Goal: Find specific page/section: Find specific page/section

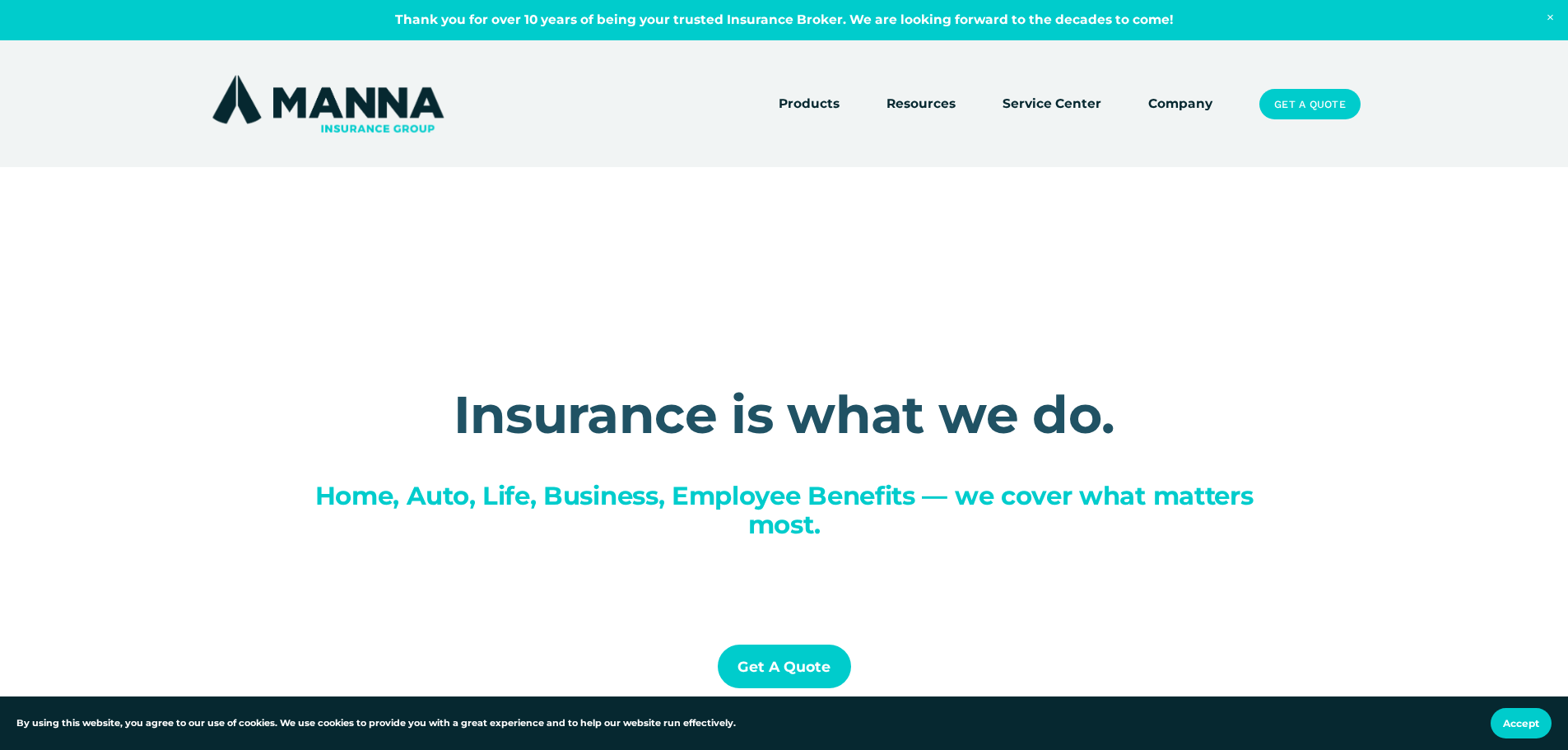
click at [1184, 102] on link "Company" at bounding box center [1181, 104] width 64 height 23
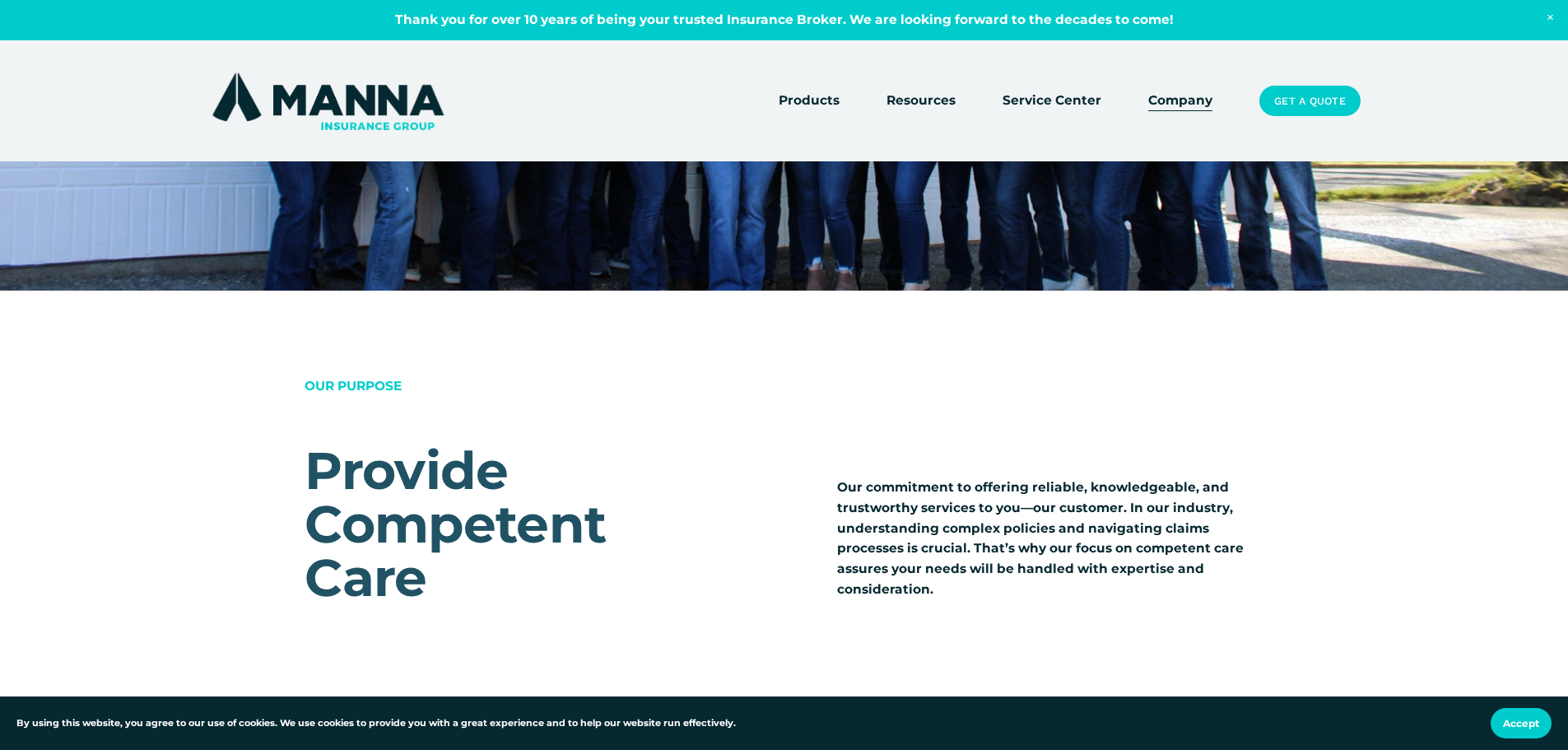
scroll to position [1235, 0]
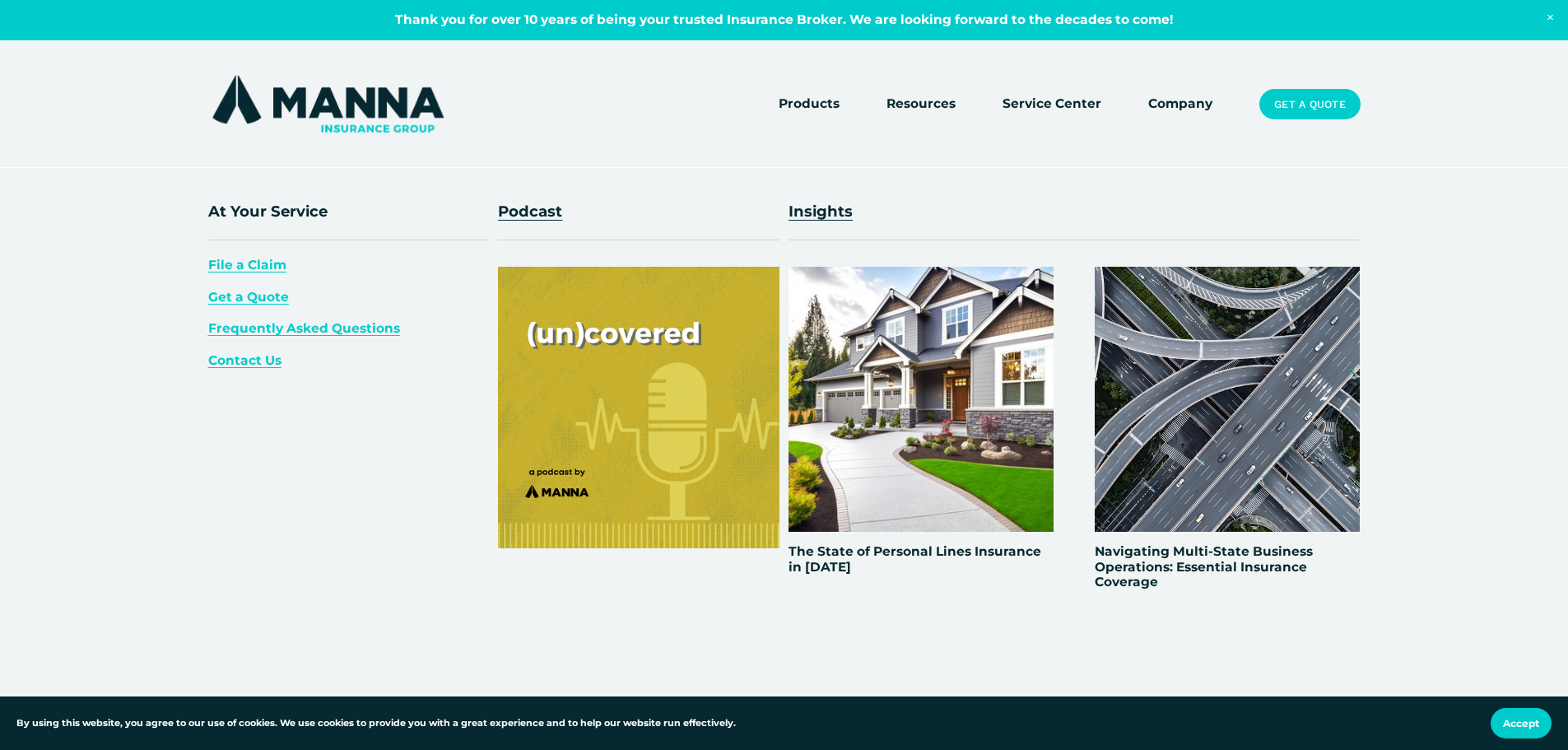
click at [939, 100] on span "Resources" at bounding box center [921, 104] width 69 height 21
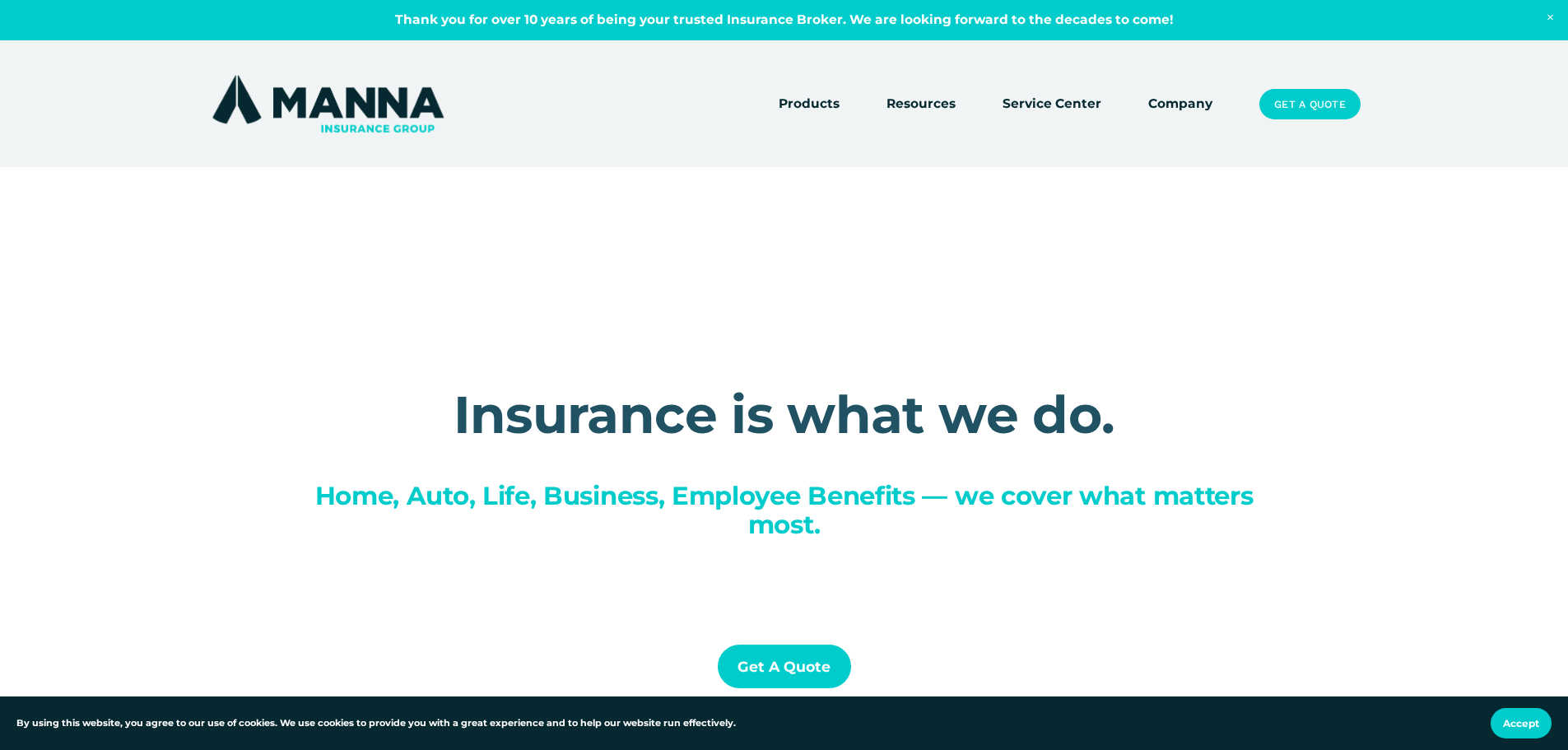
click at [1181, 103] on link "Company" at bounding box center [1181, 104] width 64 height 23
